Goal: Task Accomplishment & Management: Complete application form

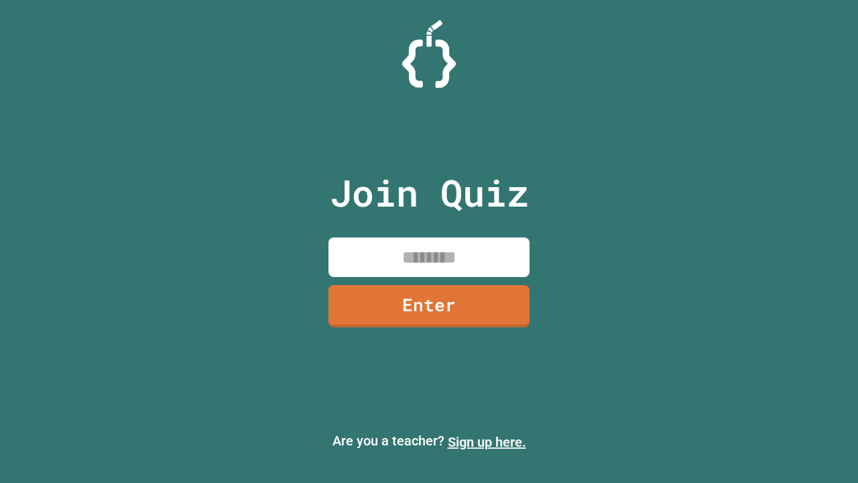
click at [487, 442] on link "Sign up here." at bounding box center [487, 442] width 78 height 16
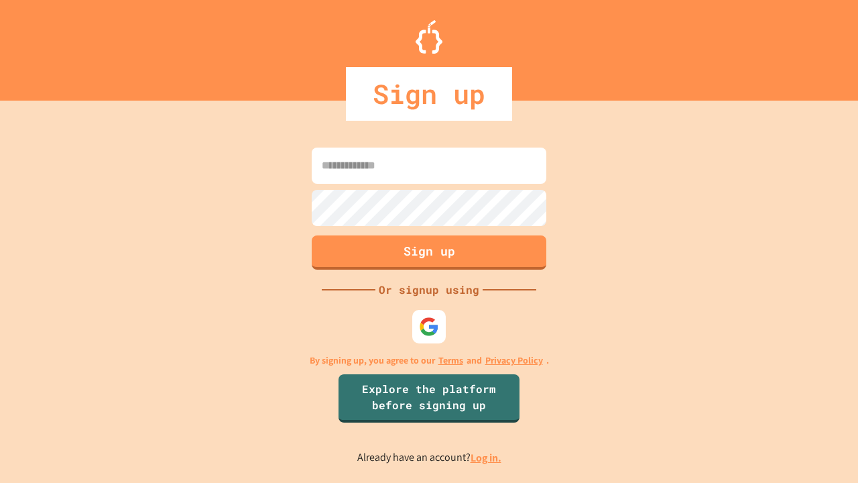
click at [487, 457] on link "Log in." at bounding box center [486, 458] width 31 height 14
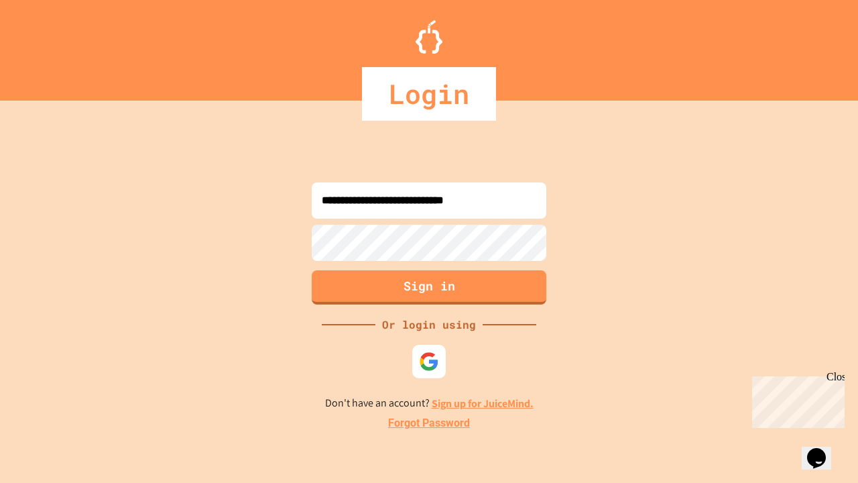
type input "**********"
